Goal: Find specific page/section: Find specific page/section

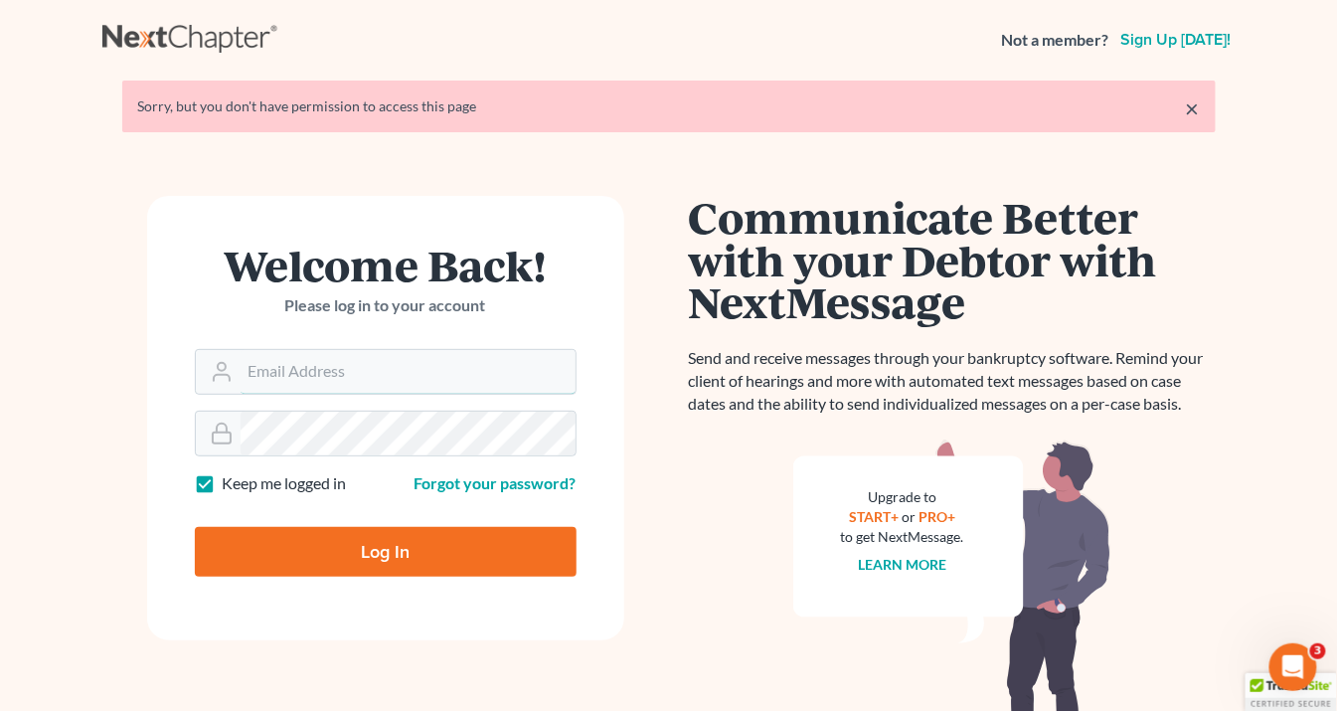
type input "info@saedilawgroup.com"
click at [399, 566] on input "Log In" at bounding box center [386, 552] width 382 height 50
type input "Thinking..."
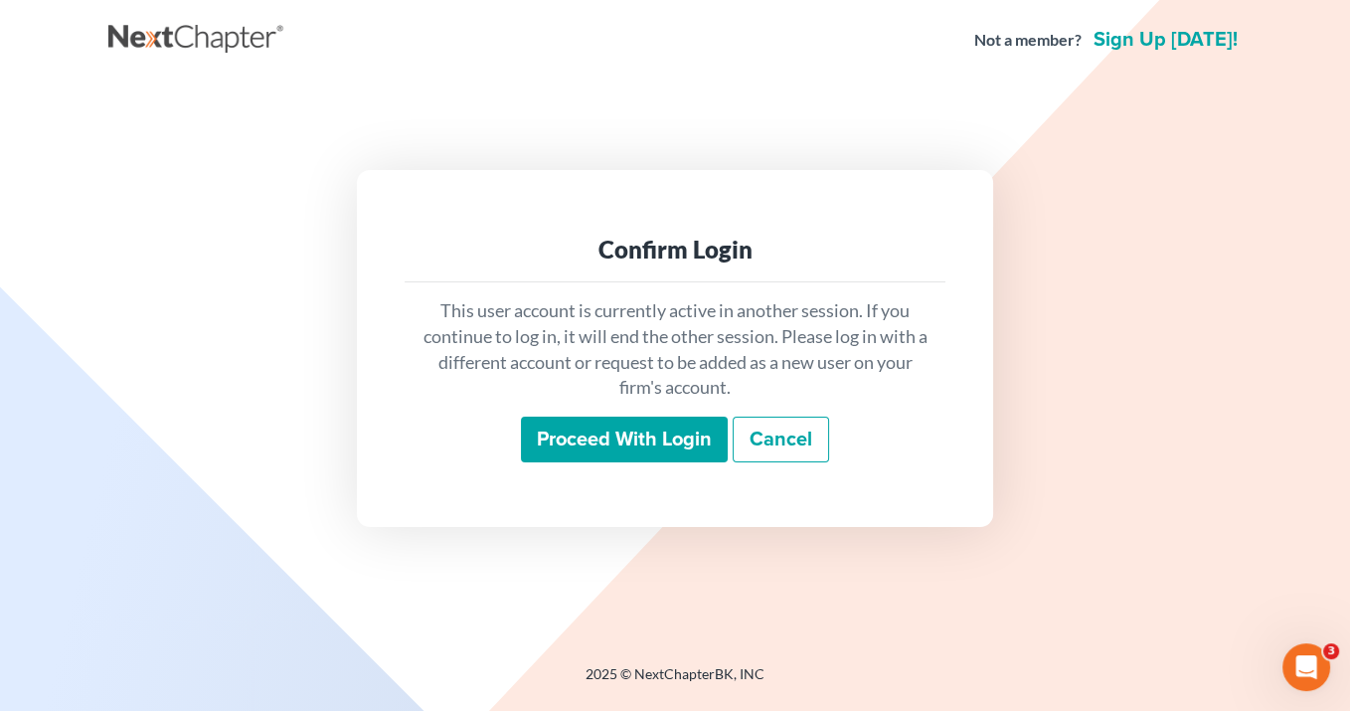
click at [649, 438] on input "Proceed with login" at bounding box center [624, 440] width 207 height 46
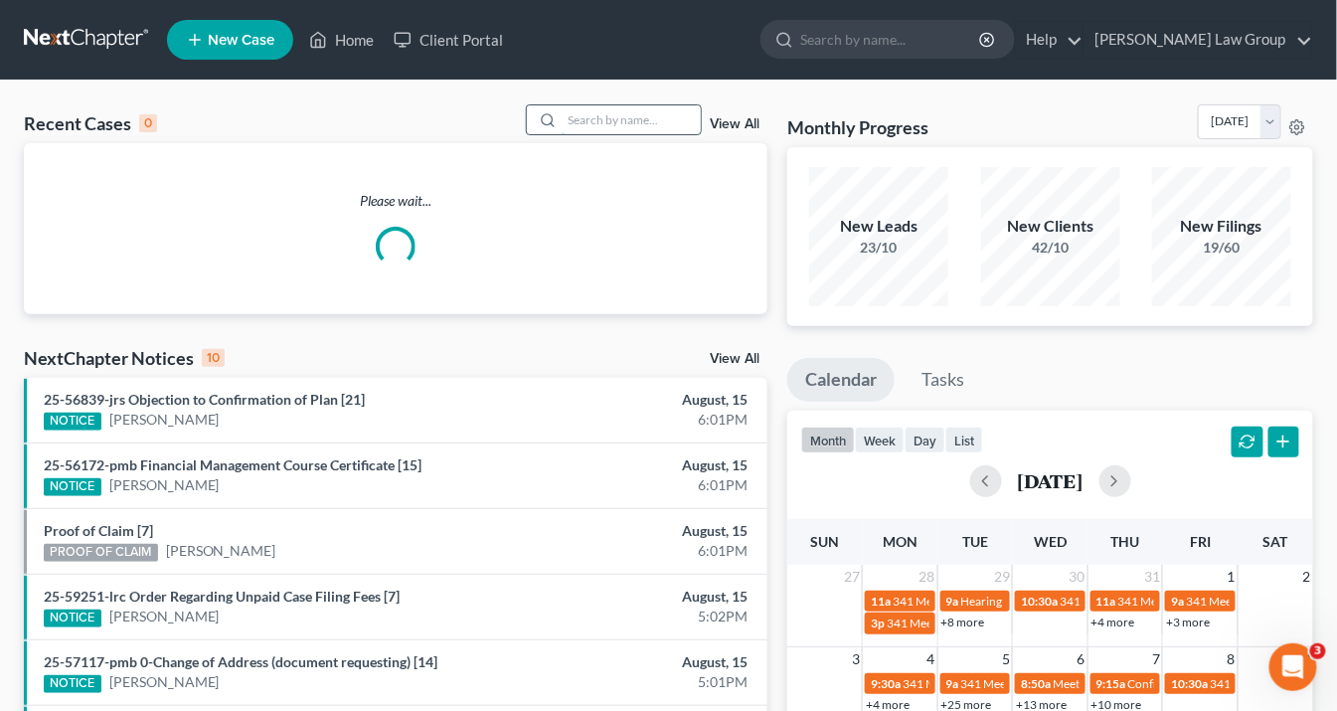
click at [601, 121] on input "search" at bounding box center [631, 119] width 139 height 29
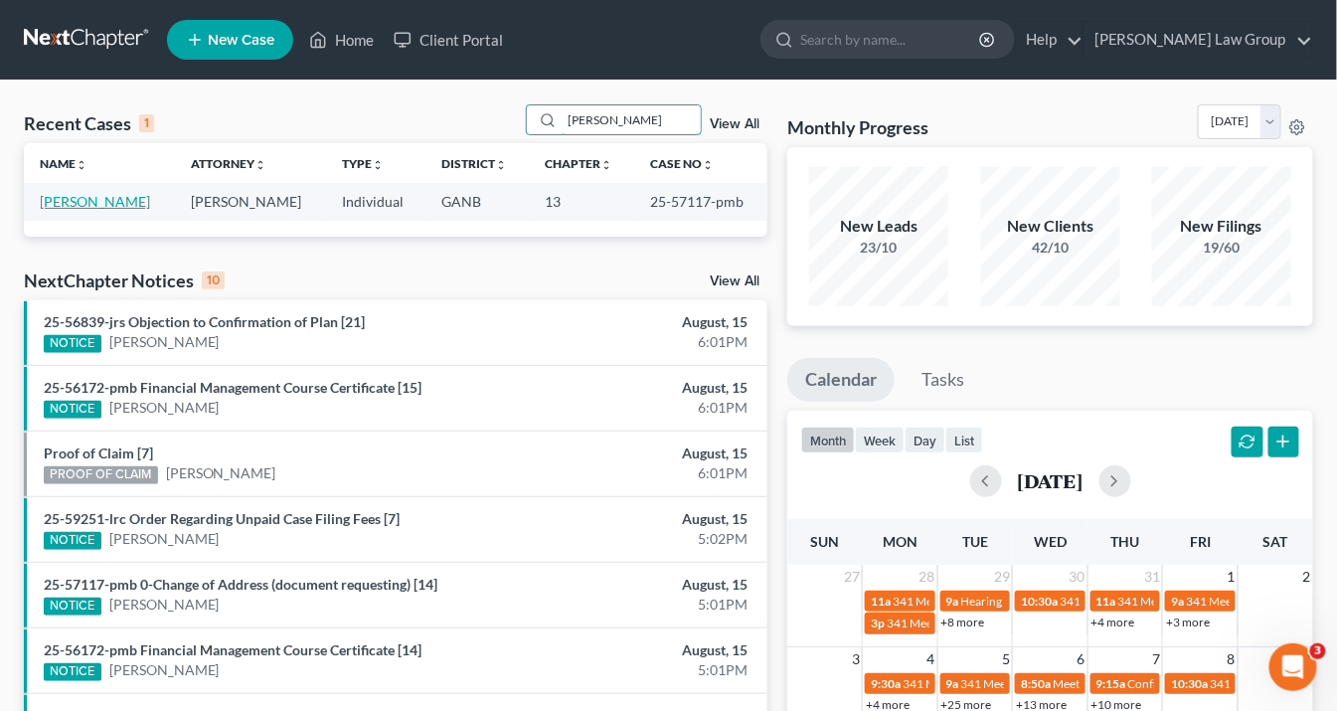
type input "mcduffie"
click at [84, 202] on link "Mcduffie, Mustopha" at bounding box center [95, 201] width 110 height 17
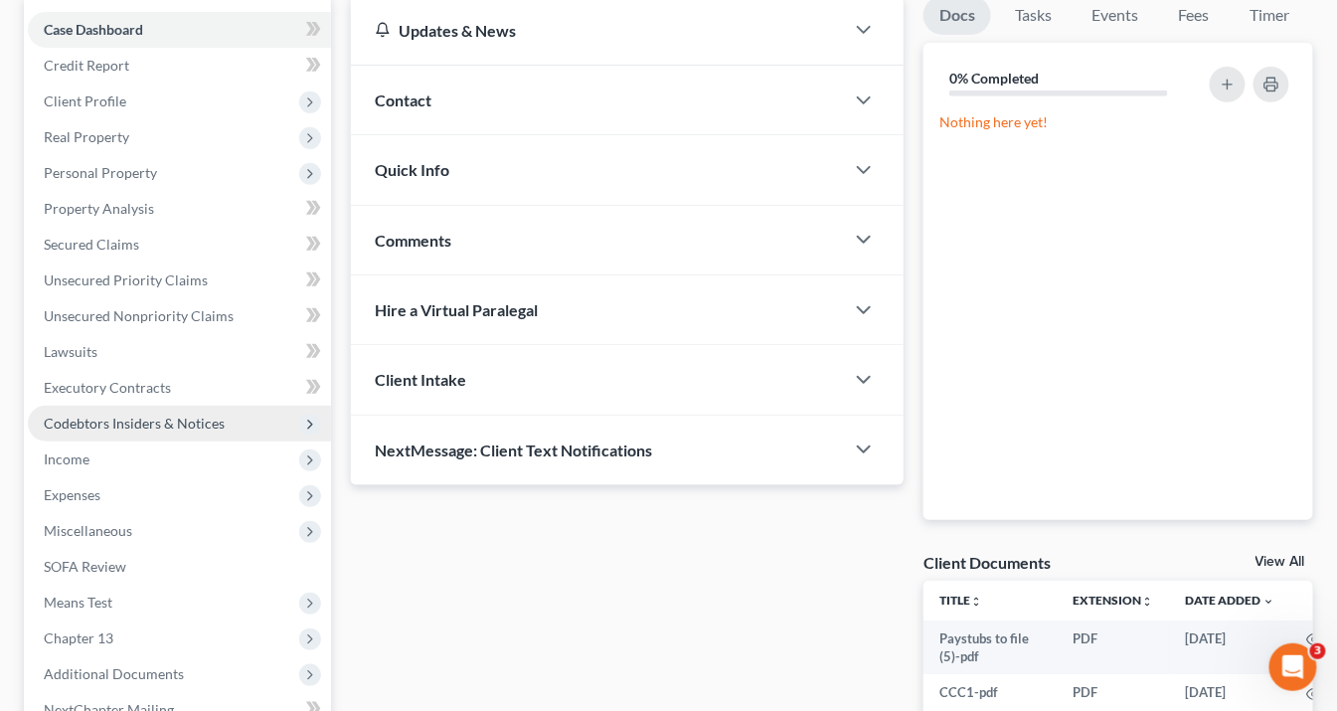
scroll to position [239, 0]
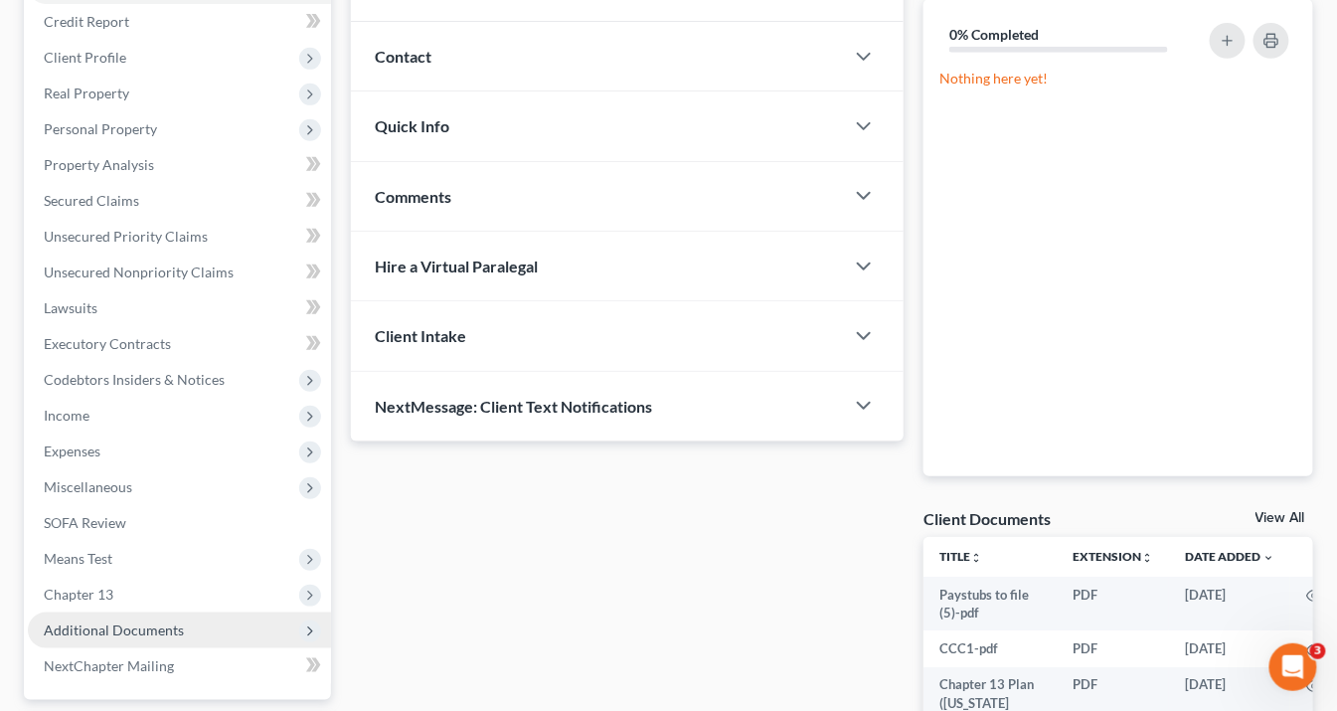
click at [141, 627] on span "Additional Documents" at bounding box center [114, 629] width 140 height 17
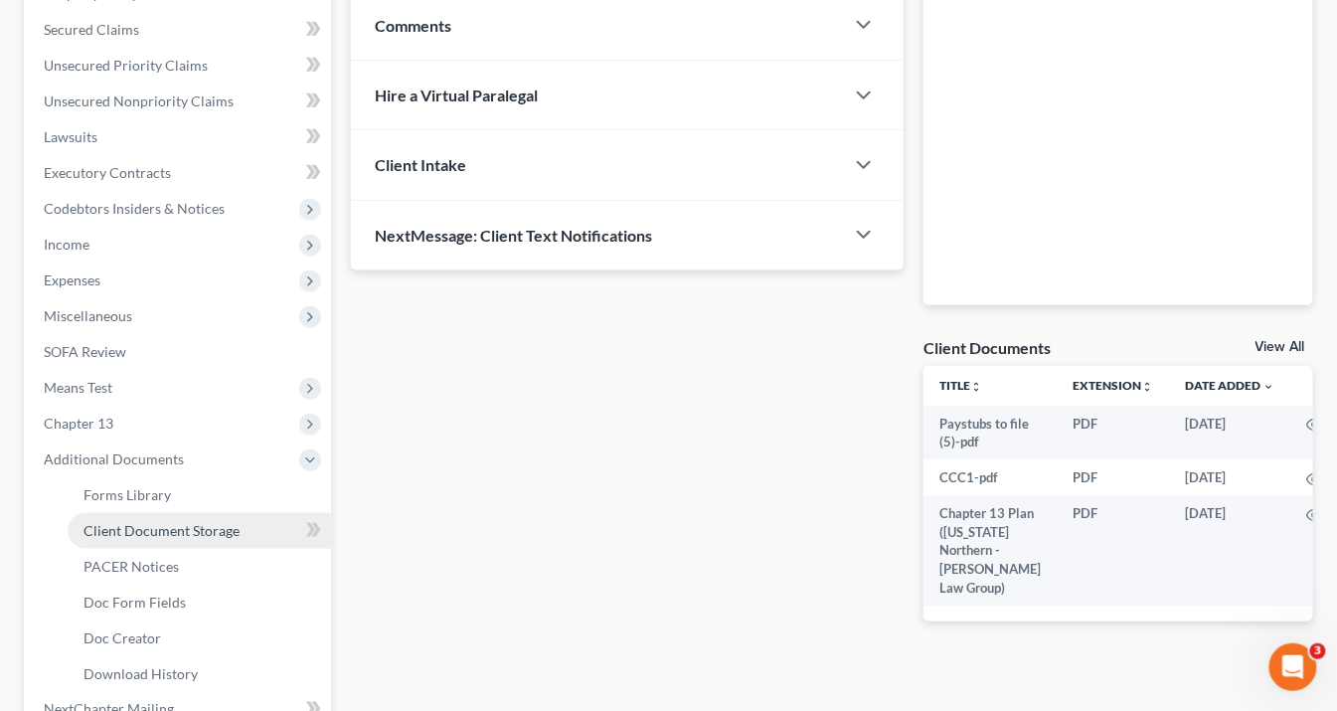
scroll to position [557, 0]
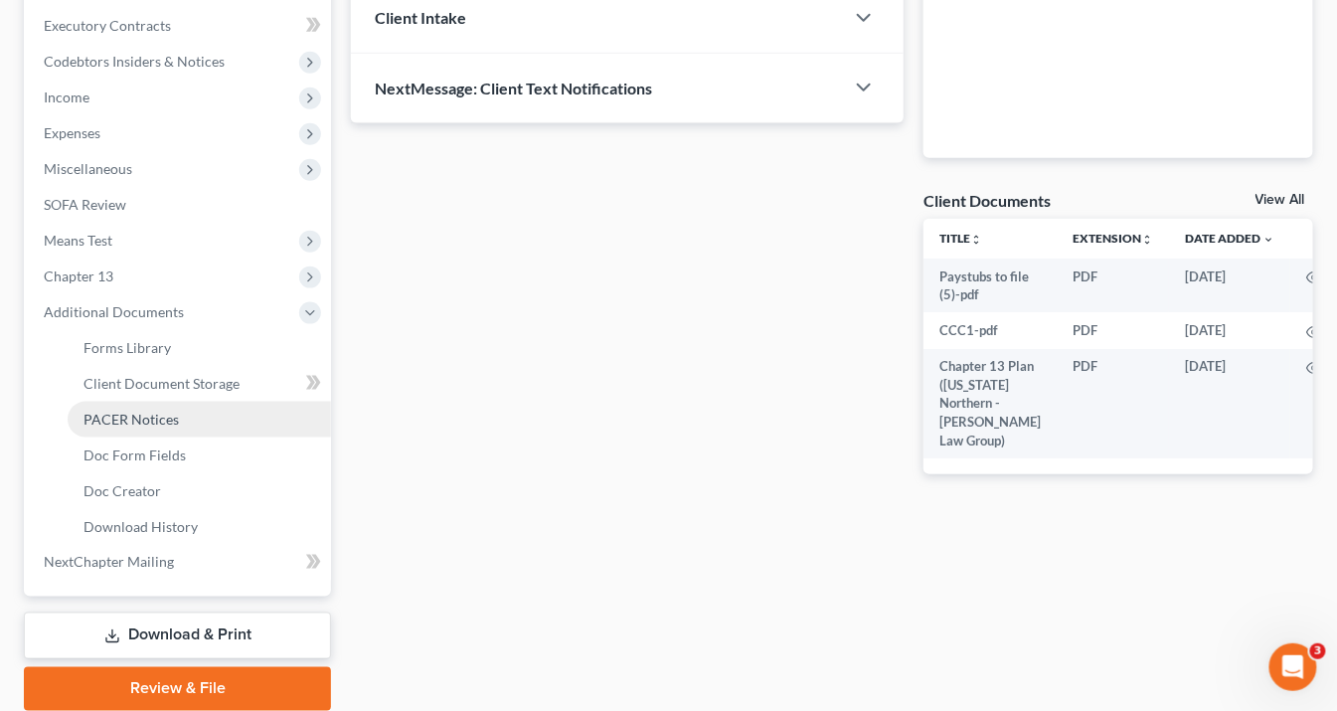
click at [143, 423] on span "PACER Notices" at bounding box center [131, 419] width 95 height 17
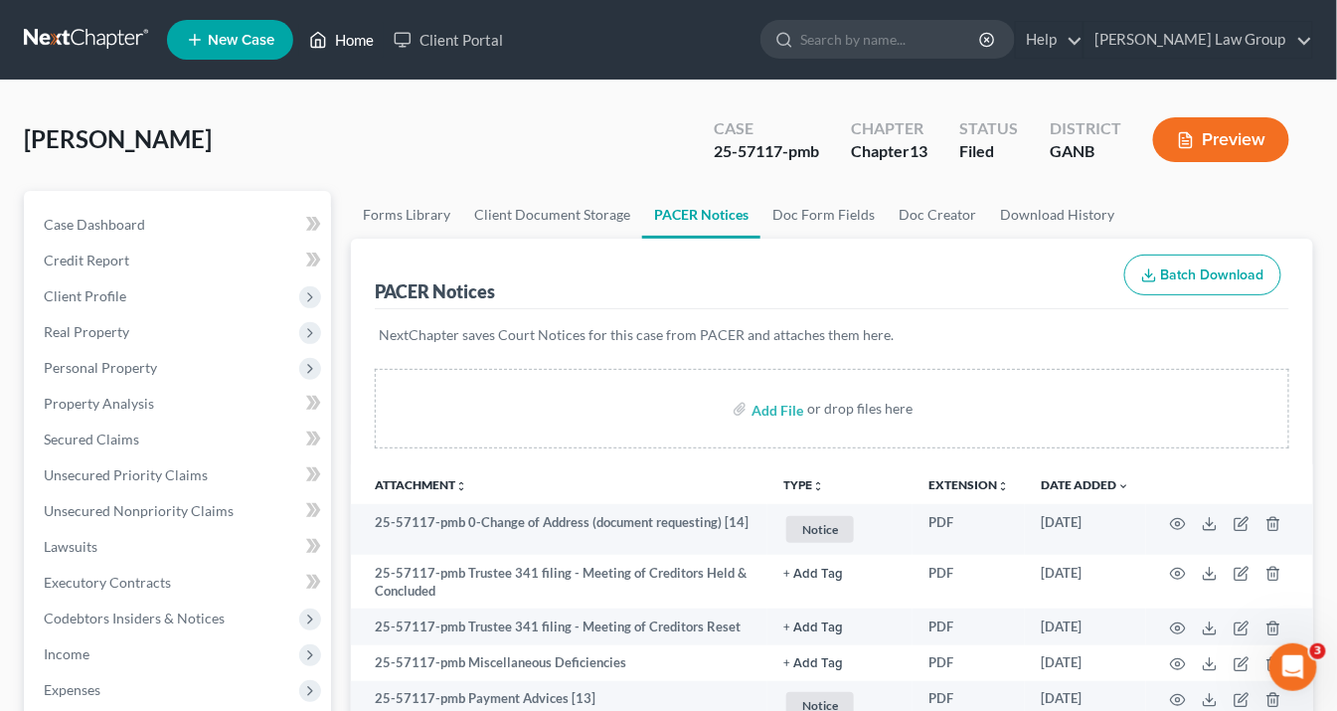
click at [356, 36] on link "Home" at bounding box center [341, 40] width 85 height 36
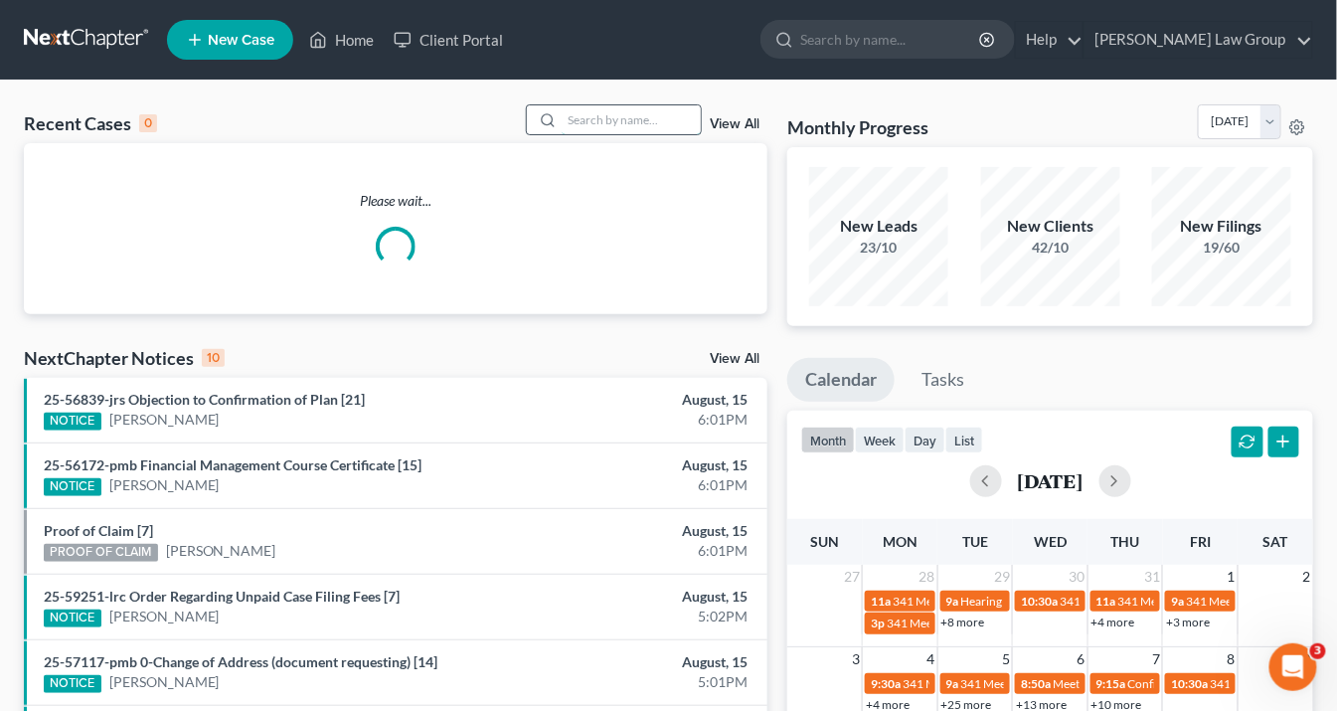
click at [581, 124] on input "search" at bounding box center [631, 119] width 139 height 29
